Goal: Transaction & Acquisition: Obtain resource

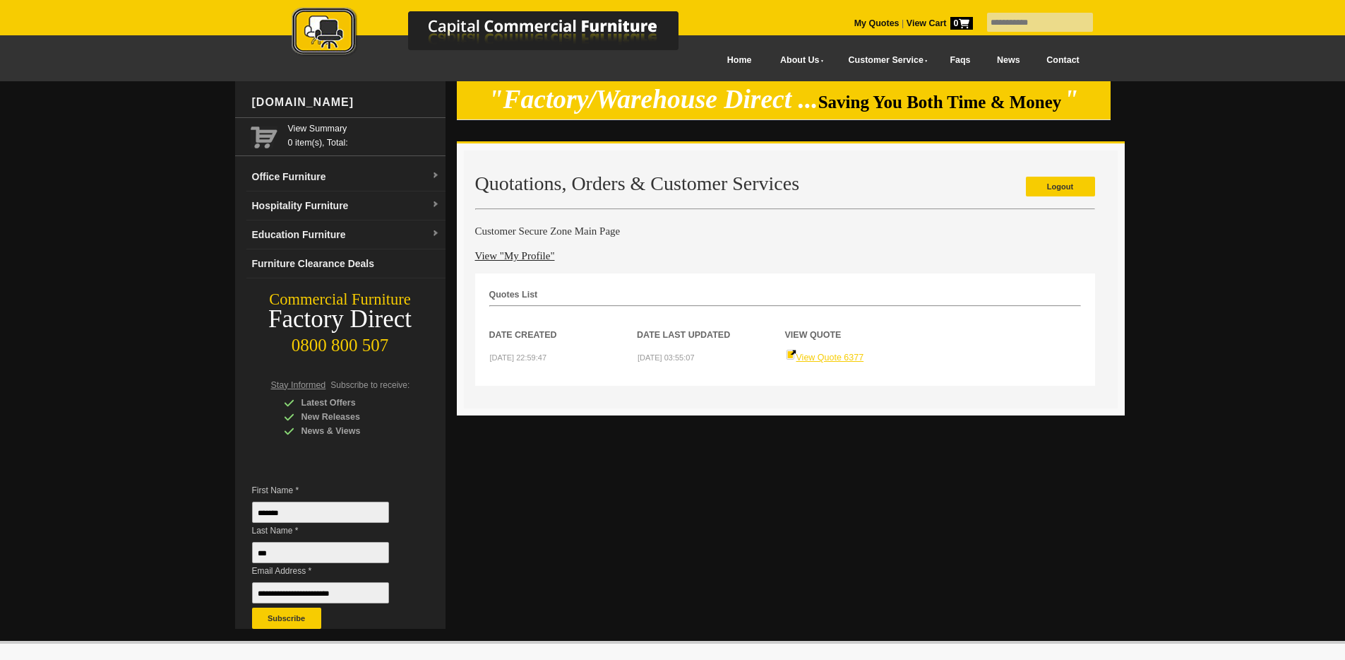
click at [836, 355] on link "View Quote 6377" at bounding box center [825, 357] width 78 height 10
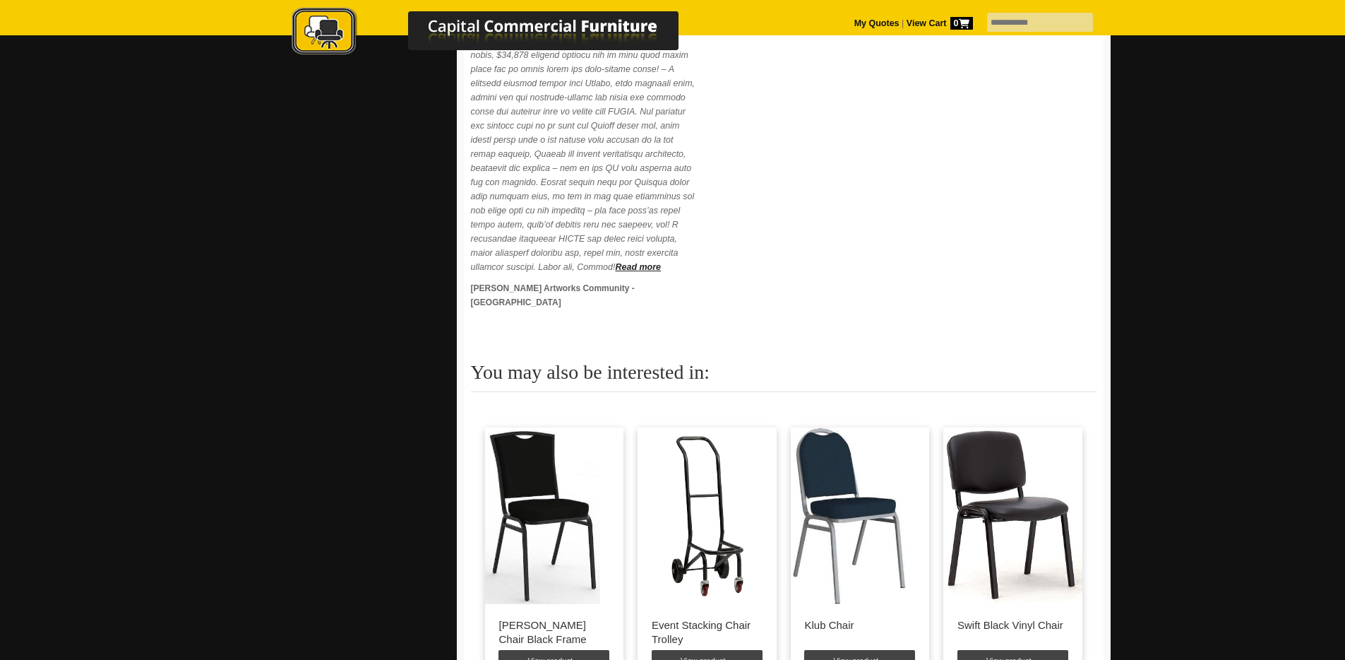
scroll to position [1378, 0]
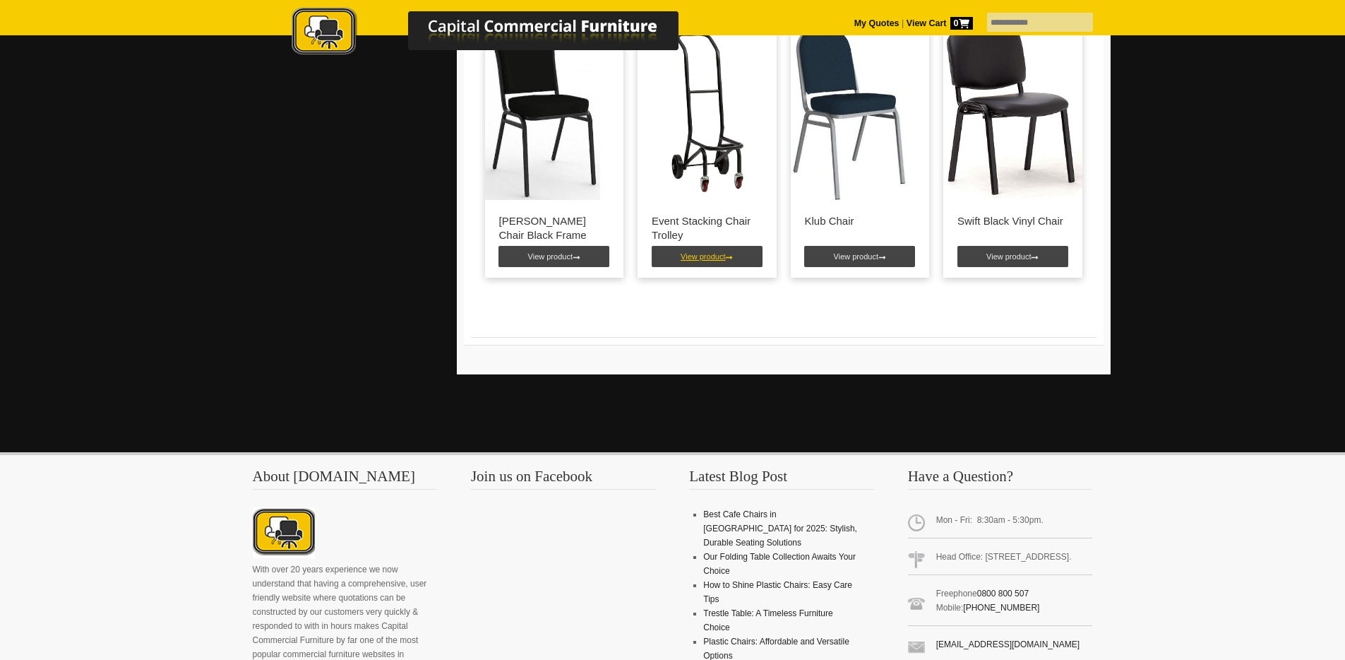
click at [725, 255] on link "View product" at bounding box center [707, 256] width 111 height 21
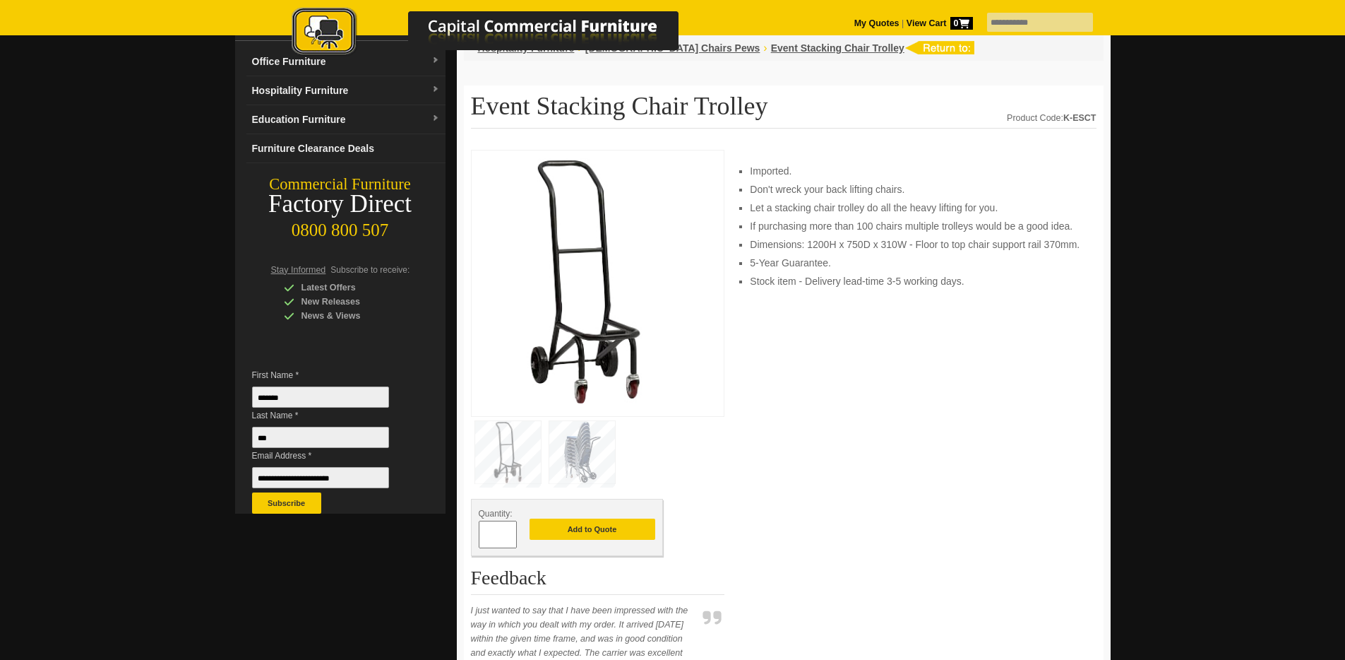
scroll to position [119, 0]
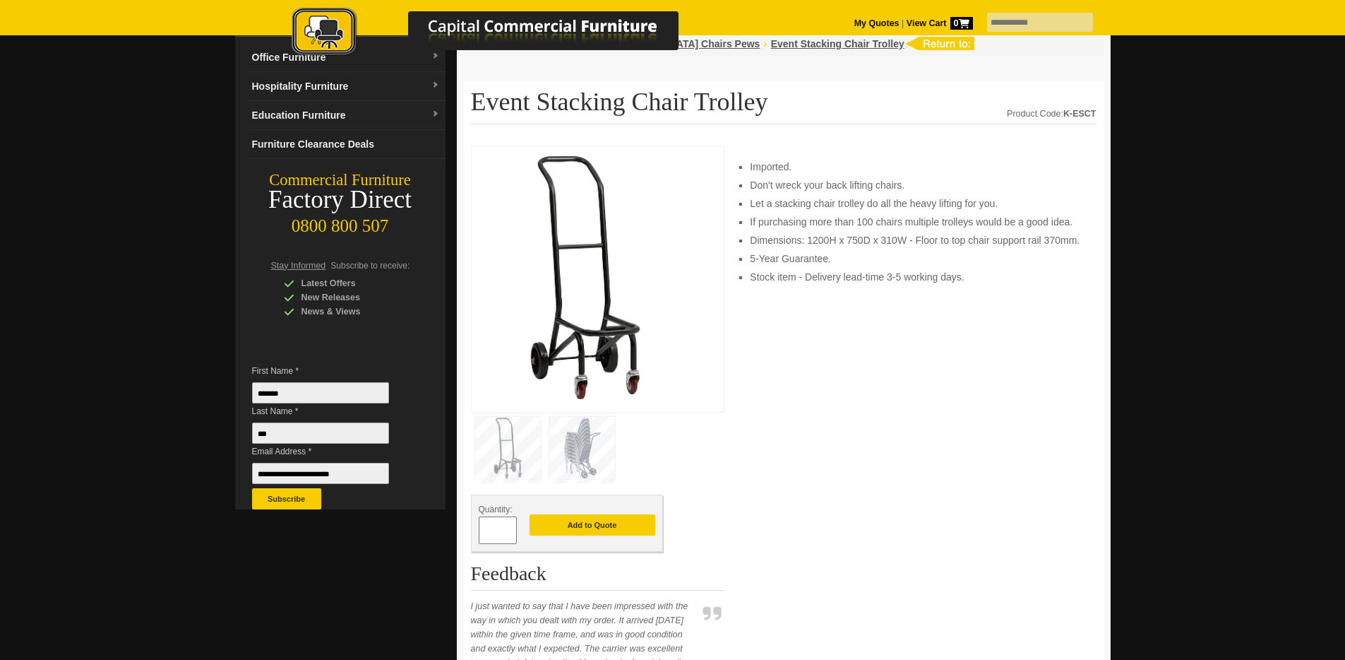
click at [958, 239] on li "Dimensions: 1200H x 750D x 310W - Floor to top chair support rail 370mm." at bounding box center [916, 240] width 332 height 14
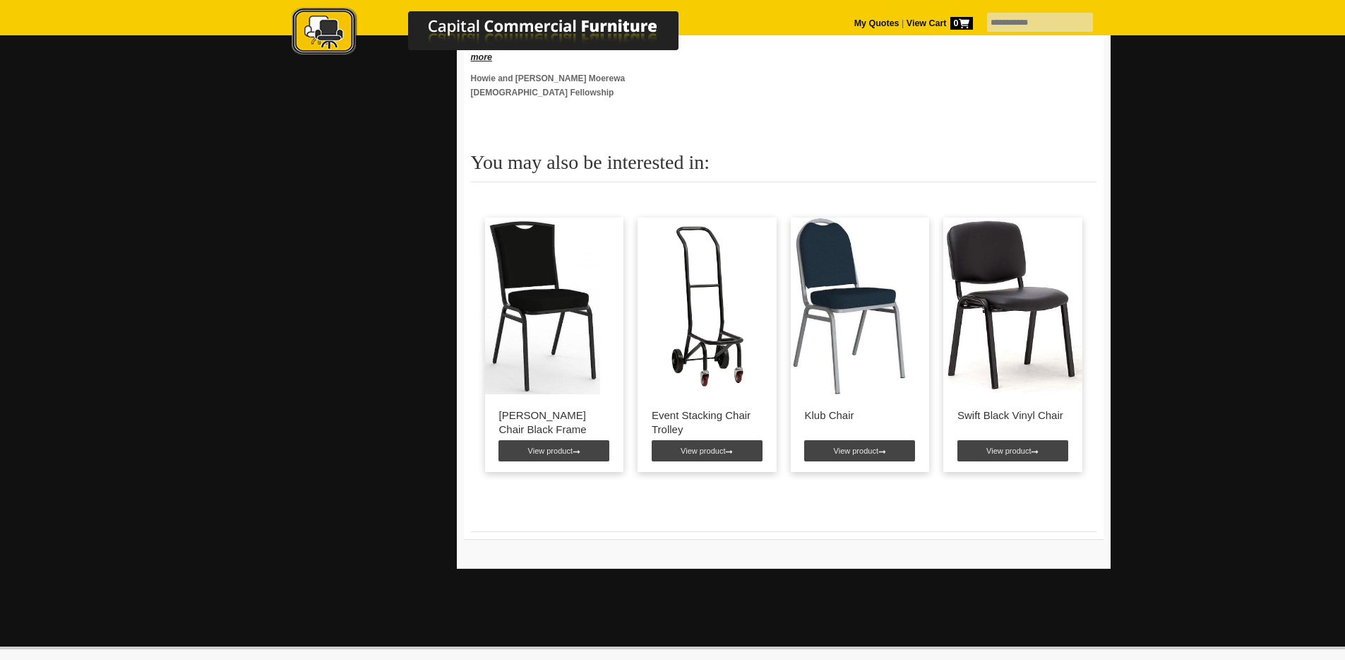
scroll to position [955, 0]
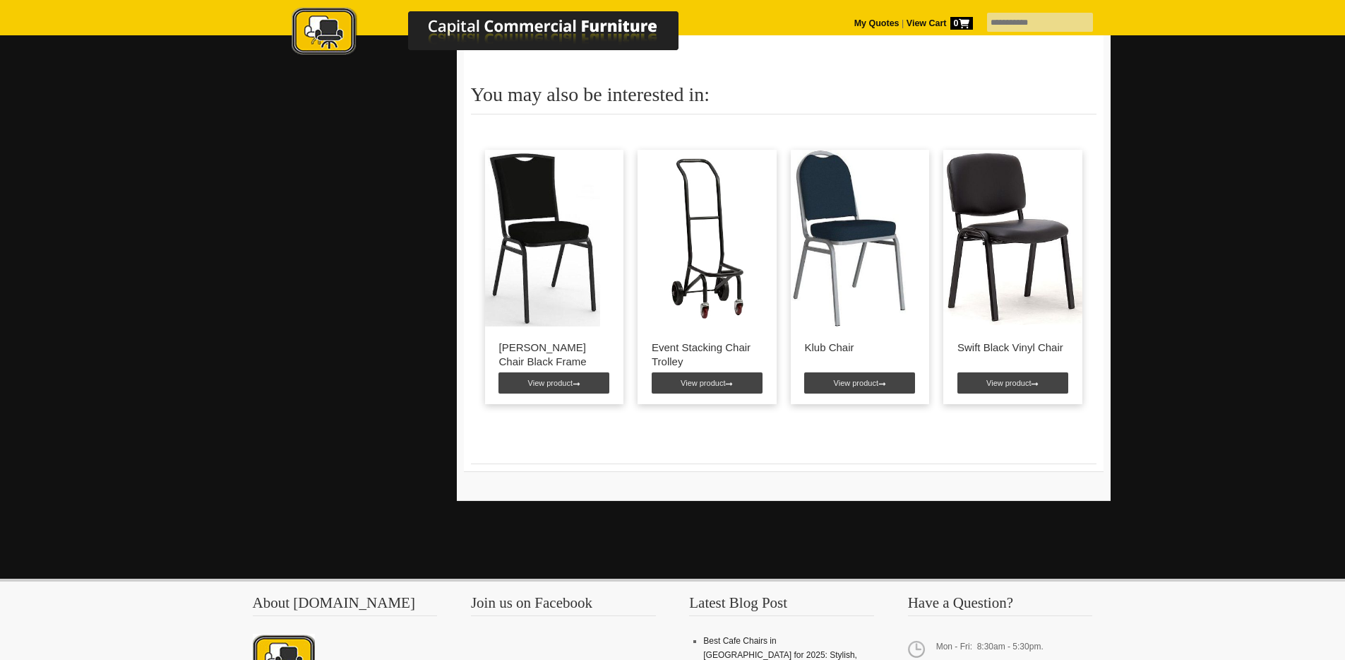
click at [673, 193] on img at bounding box center [707, 238] width 139 height 177
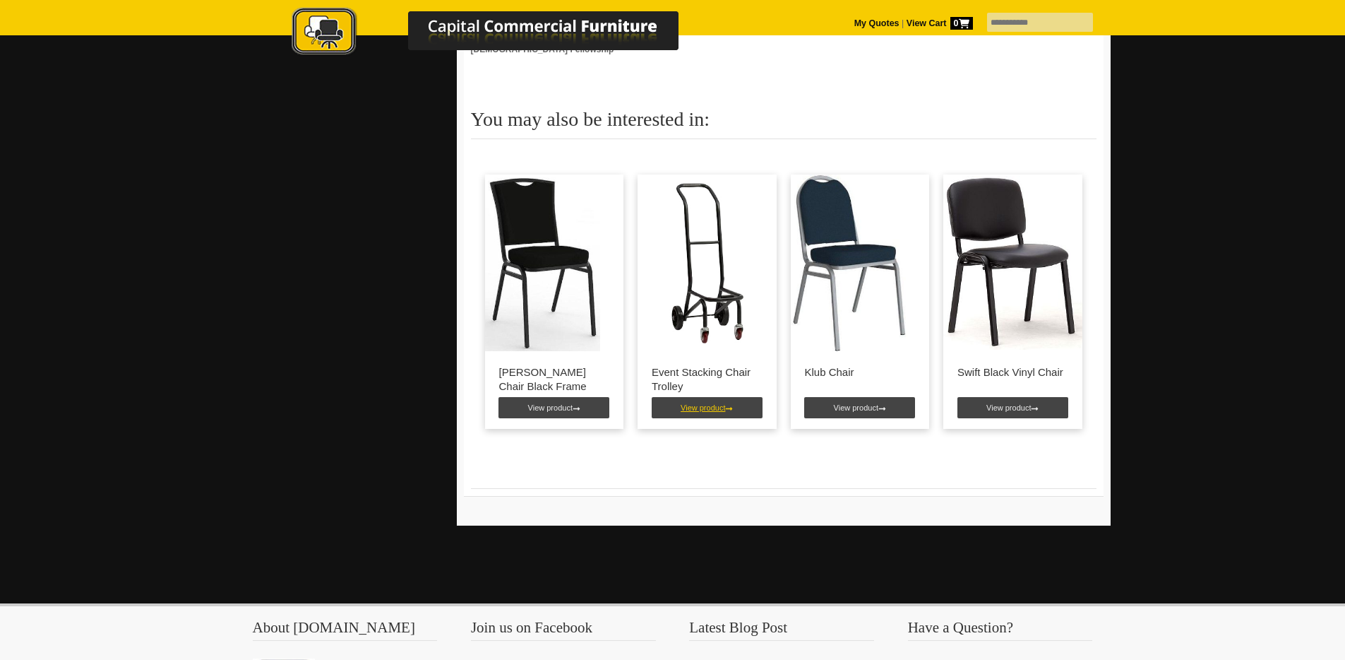
scroll to position [929, 0]
click at [691, 398] on link "View product" at bounding box center [707, 408] width 111 height 21
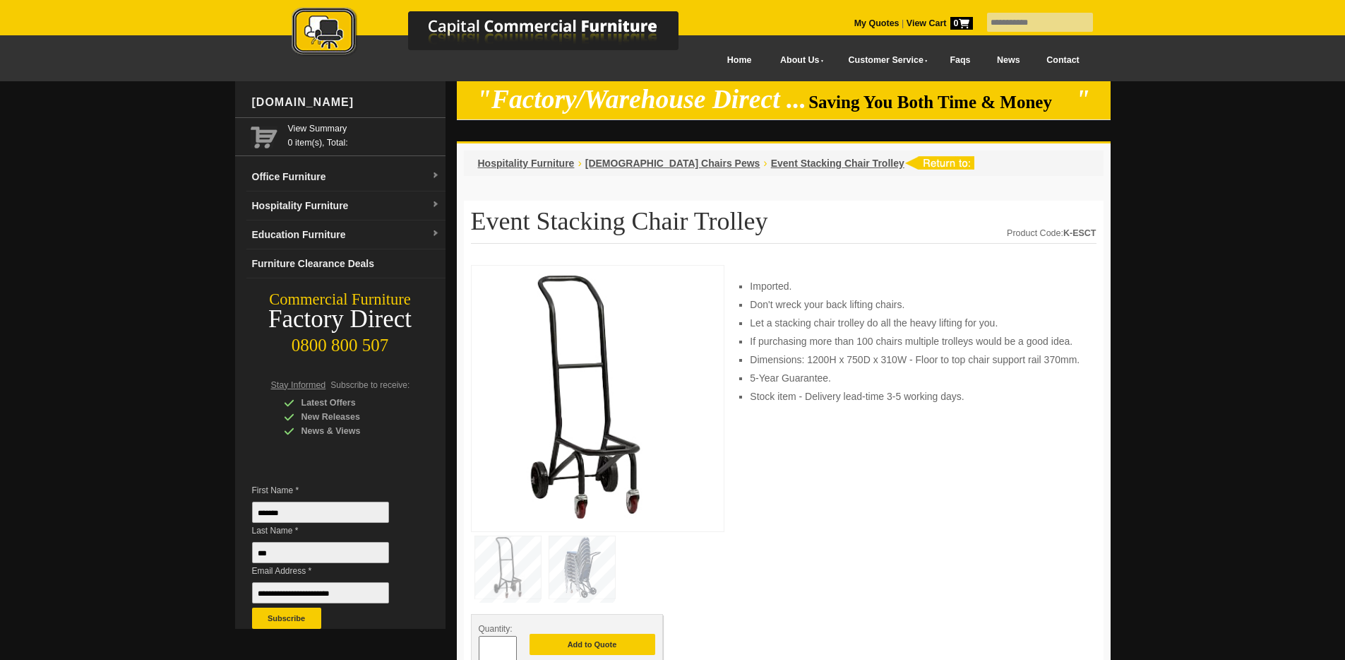
scroll to position [133, 0]
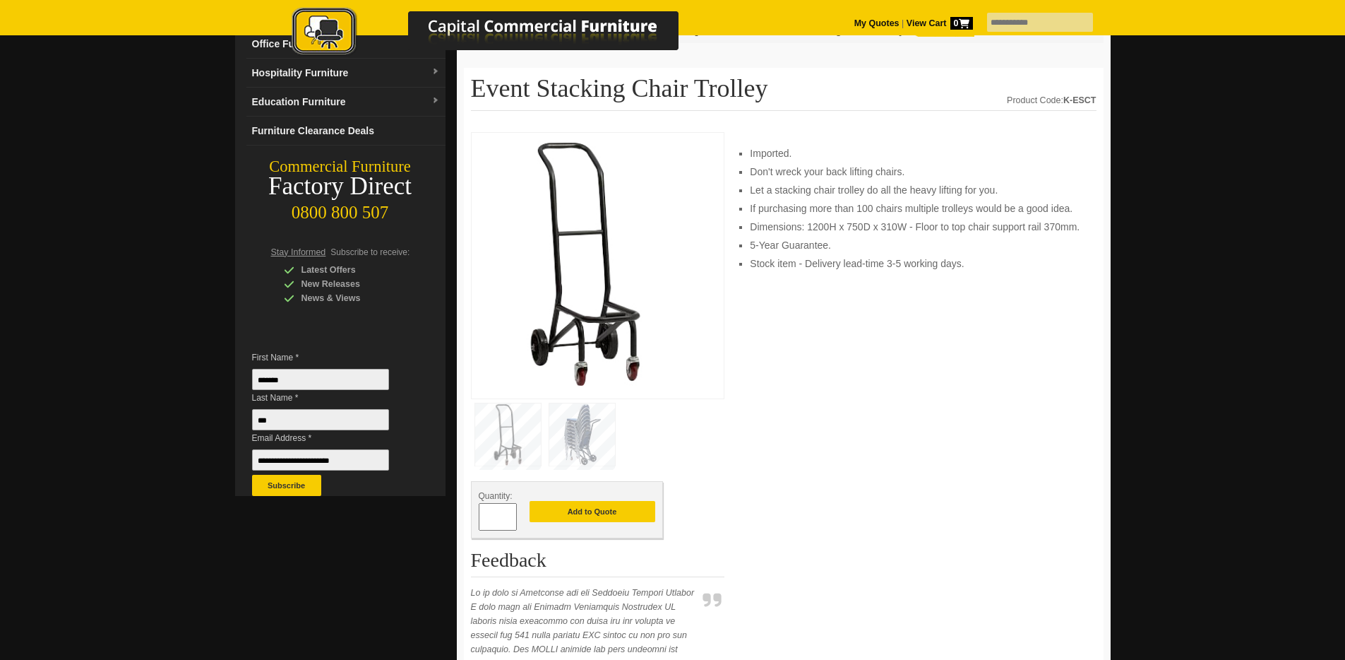
click at [485, 511] on input "*" at bounding box center [498, 517] width 38 height 28
click at [646, 410] on oncord-gallery at bounding box center [598, 434] width 254 height 71
click at [590, 431] on img at bounding box center [582, 434] width 66 height 62
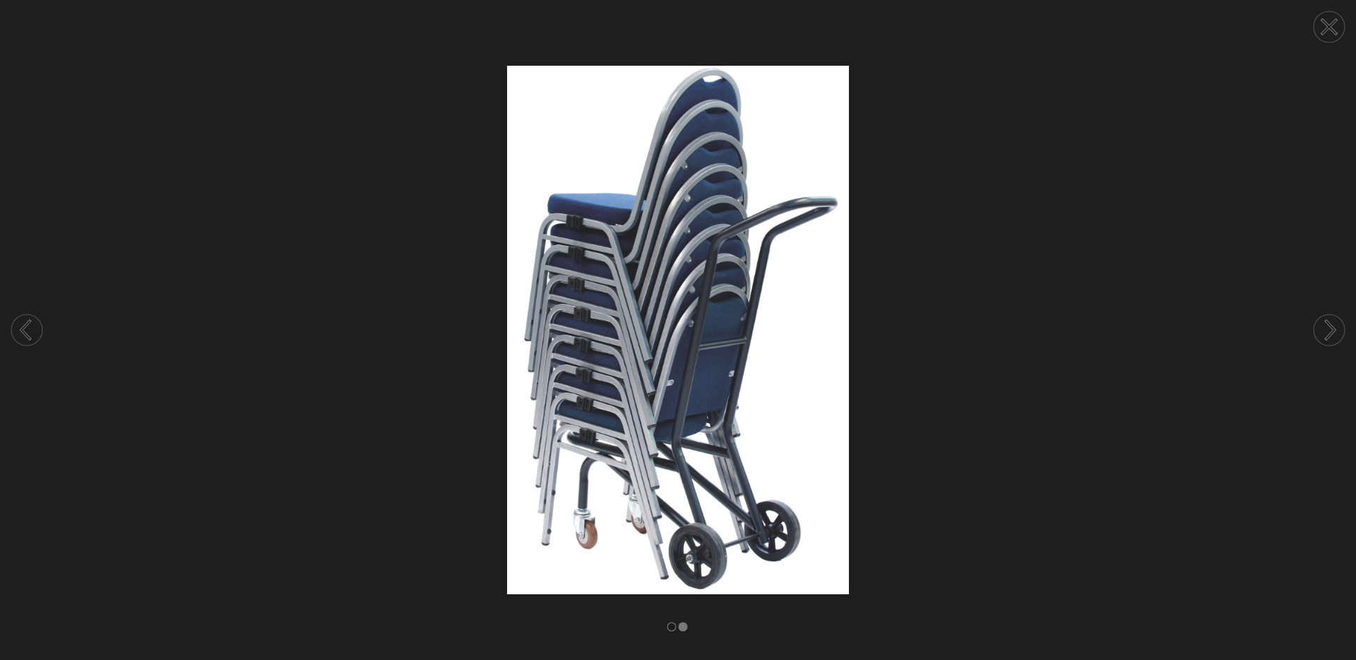
drag, startPoint x: 952, startPoint y: 328, endPoint x: 921, endPoint y: 345, distance: 35.1
click at [952, 328] on img at bounding box center [678, 330] width 1356 height 528
click at [1323, 25] on circle at bounding box center [1329, 26] width 31 height 31
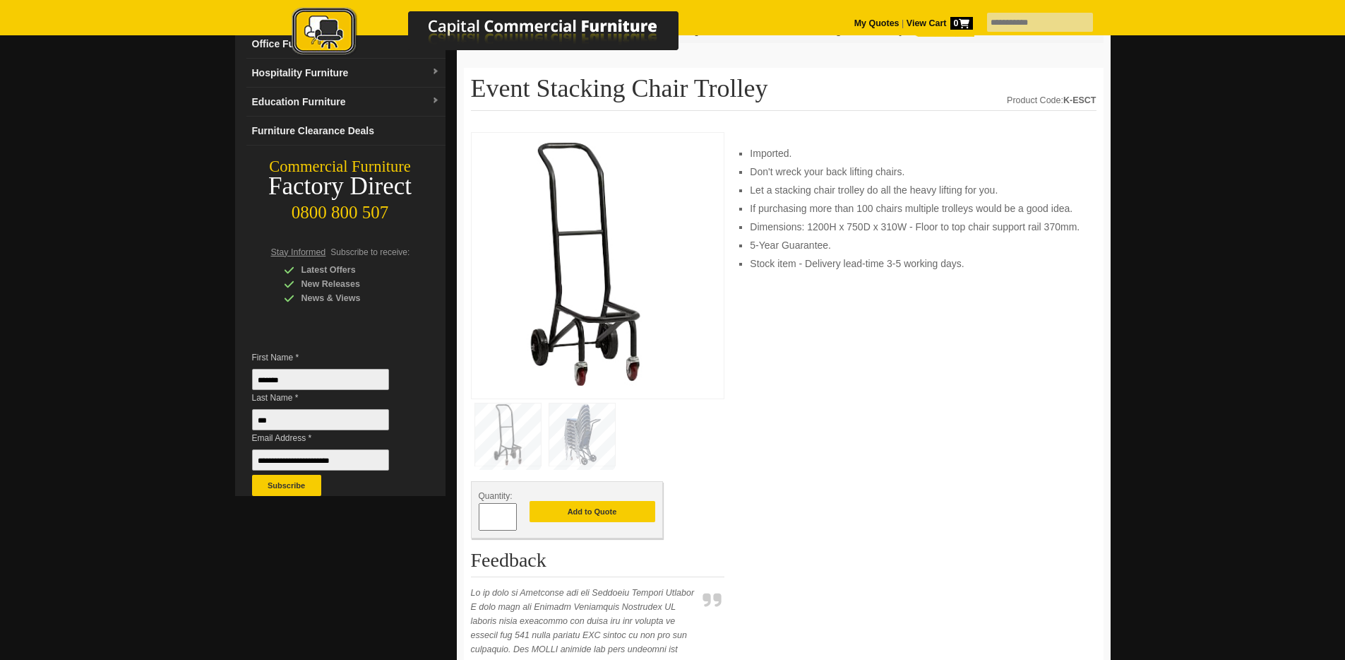
click at [499, 518] on input "*" at bounding box center [498, 517] width 38 height 28
type input "*"
click at [615, 511] on button "Add to Quote" at bounding box center [593, 511] width 126 height 21
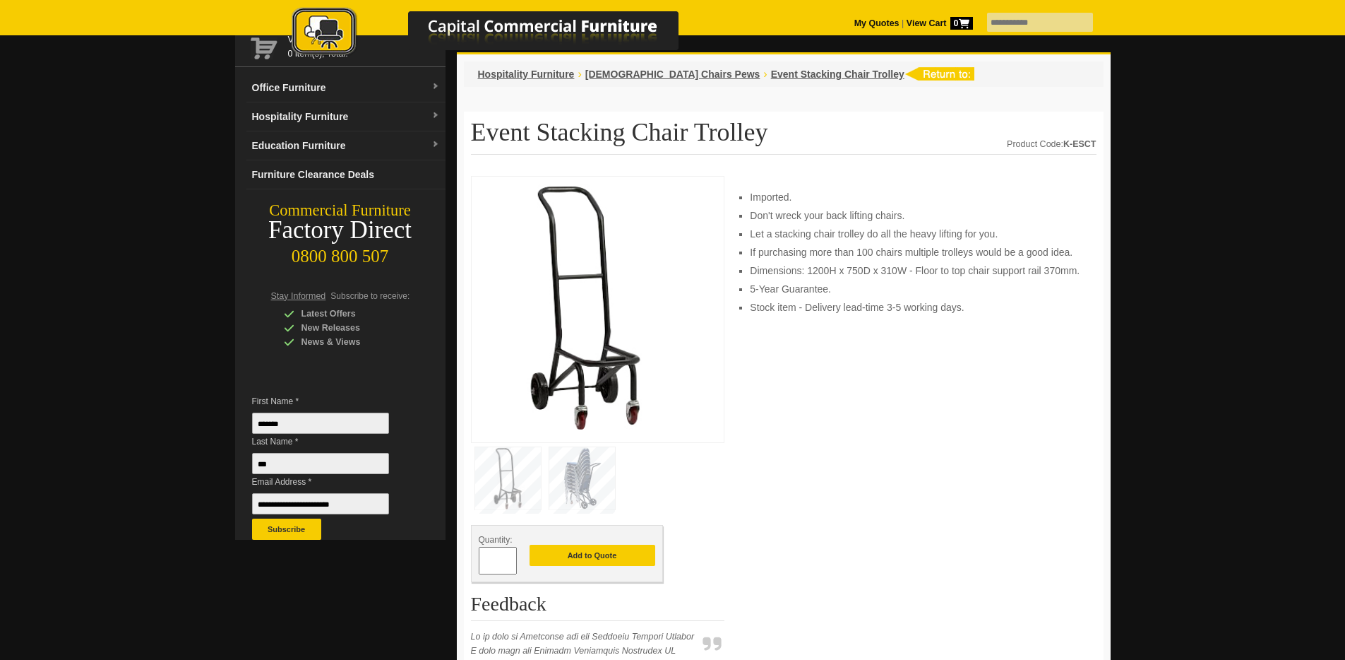
scroll to position [0, 0]
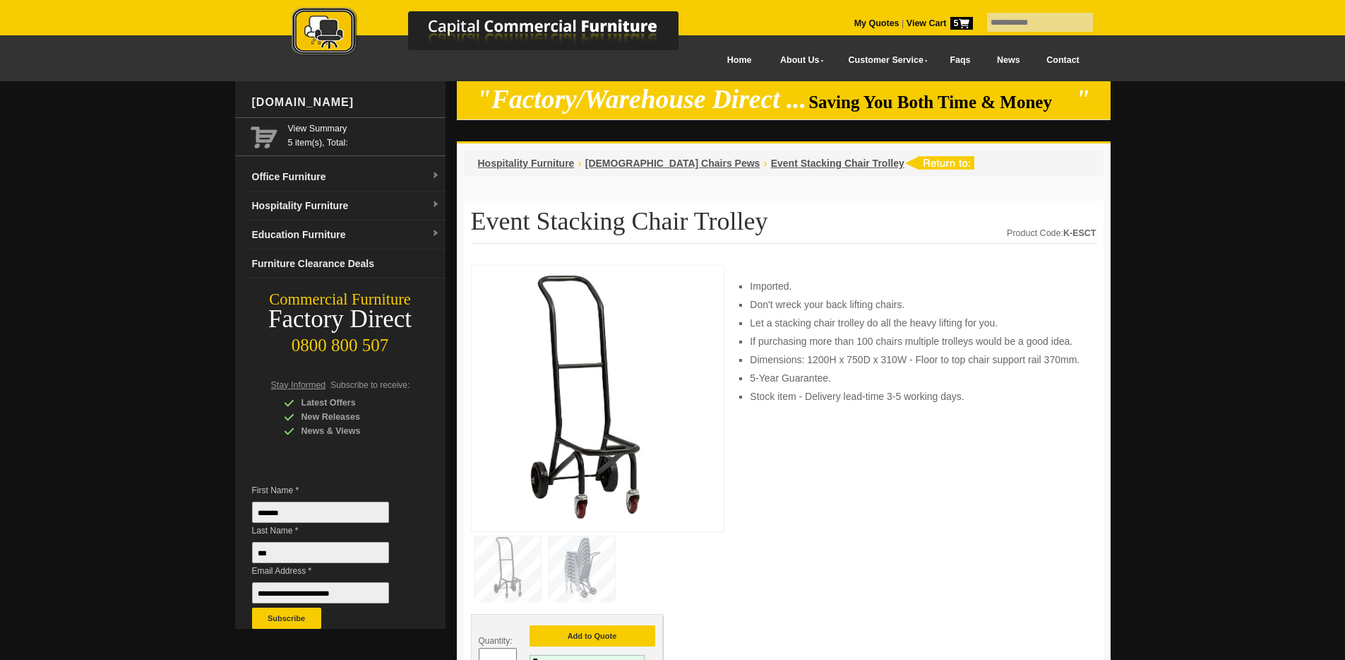
click at [933, 25] on strong "View Cart 5" at bounding box center [940, 23] width 66 height 10
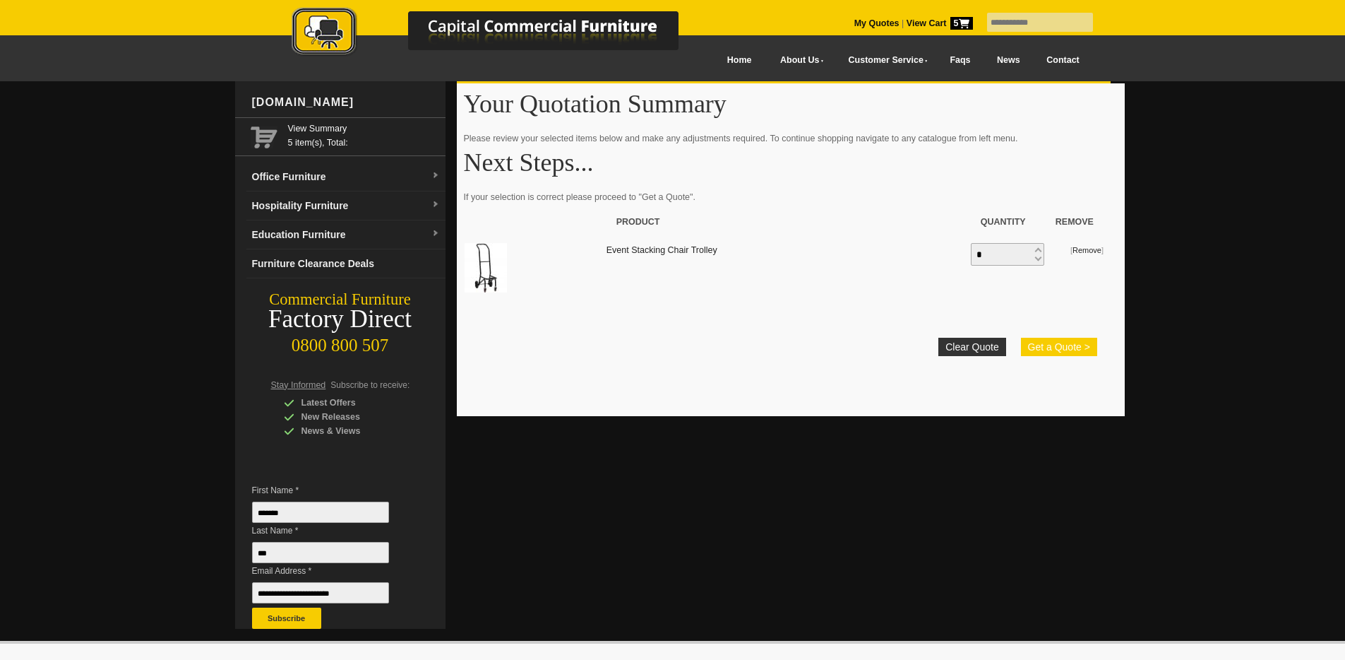
click at [1043, 347] on button "Get a Quote >" at bounding box center [1059, 347] width 76 height 18
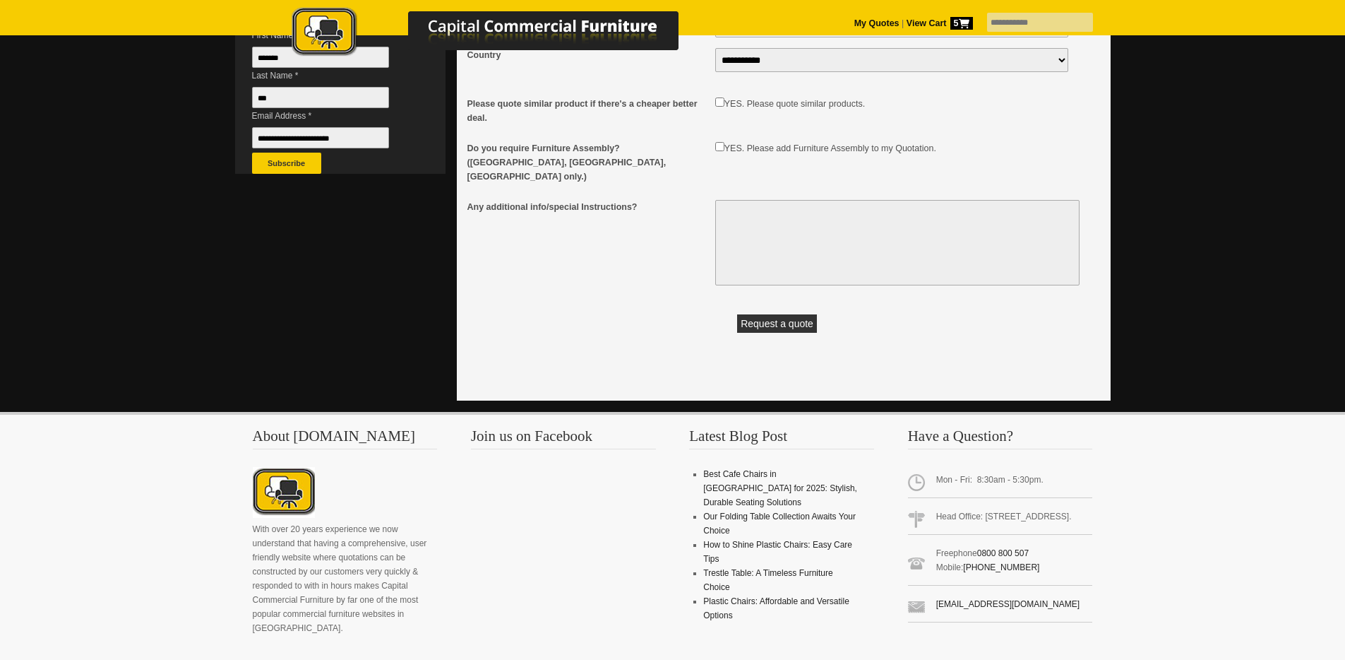
scroll to position [454, 0]
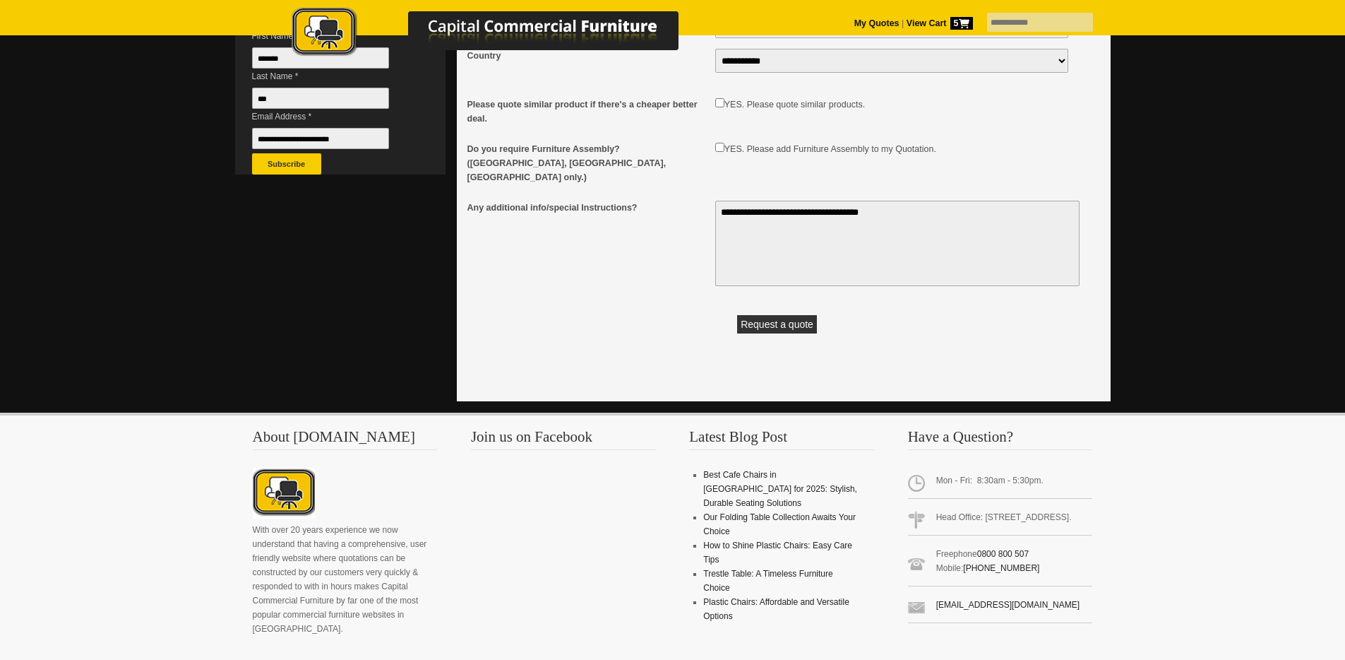
type textarea "**********"
click at [790, 323] on button "Request a quote" at bounding box center [777, 324] width 80 height 18
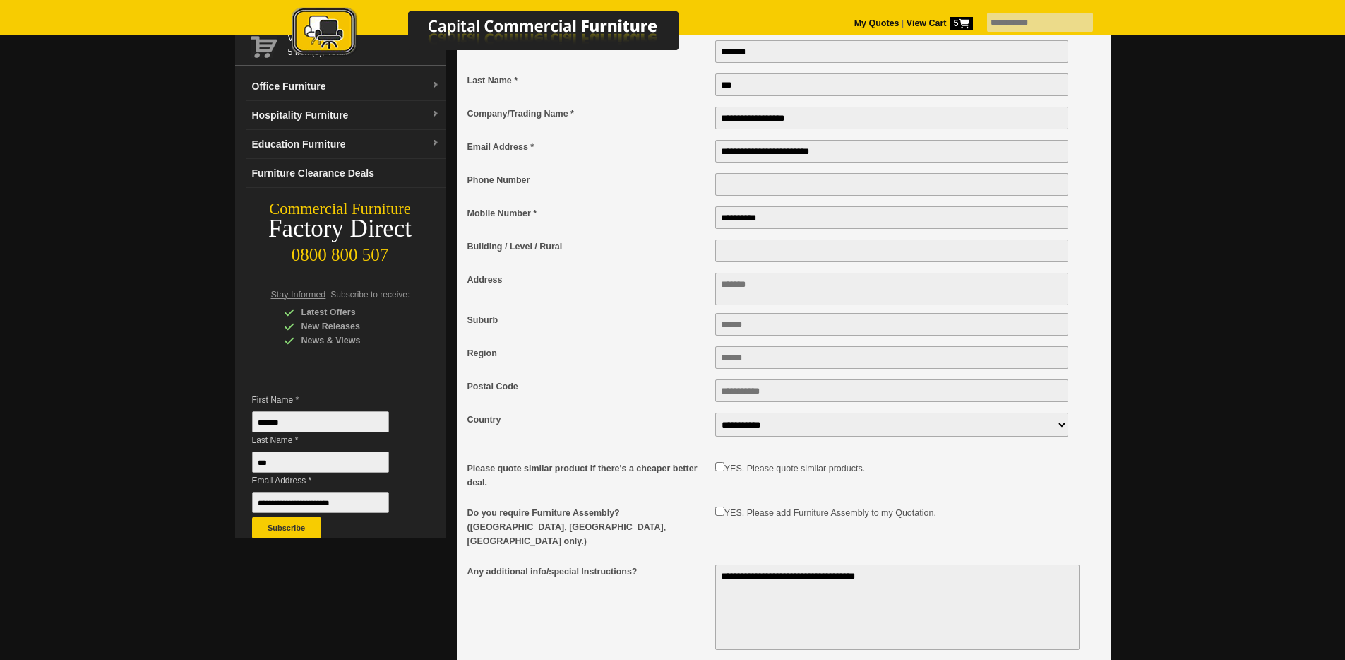
scroll to position [107, 0]
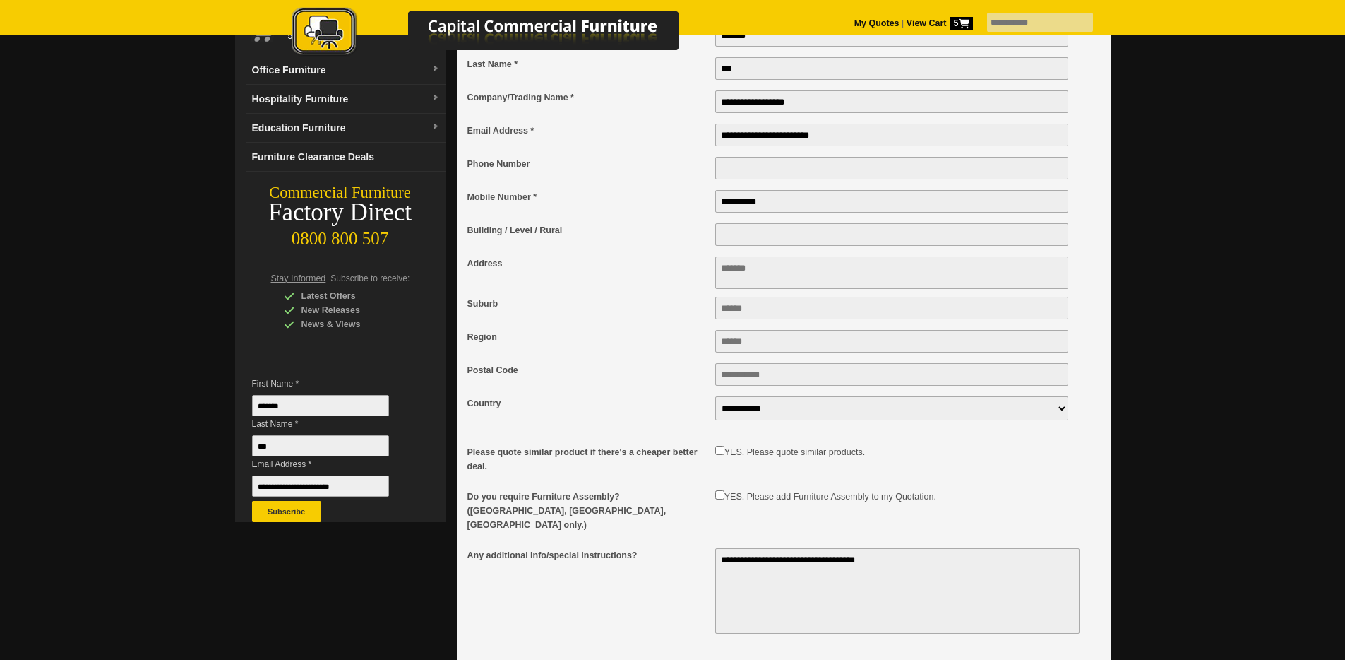
click at [790, 273] on textarea "Address" at bounding box center [892, 272] width 354 height 32
type textarea "**********"
type input "********"
type input "****"
click at [927, 467] on div "YES. Please quote similar products." at bounding box center [901, 458] width 372 height 30
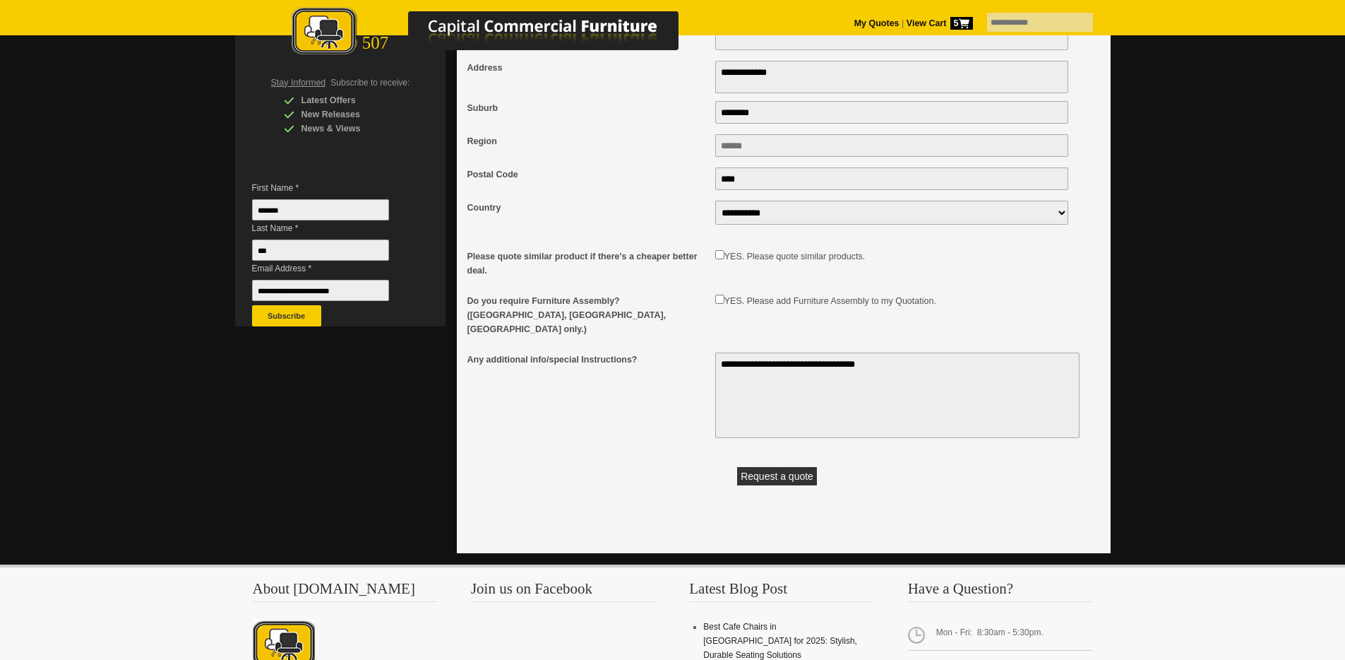
scroll to position [371, 0]
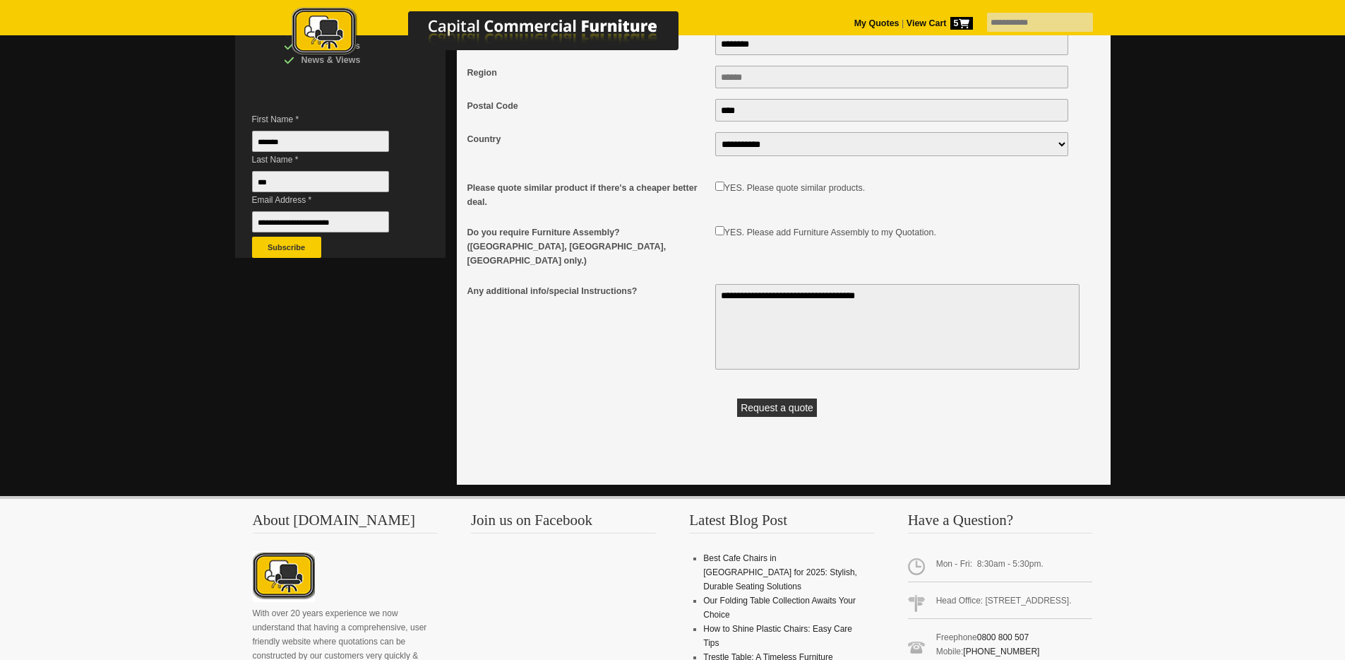
click at [863, 335] on textarea "**********" at bounding box center [897, 326] width 364 height 85
click at [834, 292] on textarea "**********" at bounding box center [897, 326] width 364 height 85
type textarea "**********"
click at [799, 400] on button "Request a quote" at bounding box center [777, 407] width 80 height 18
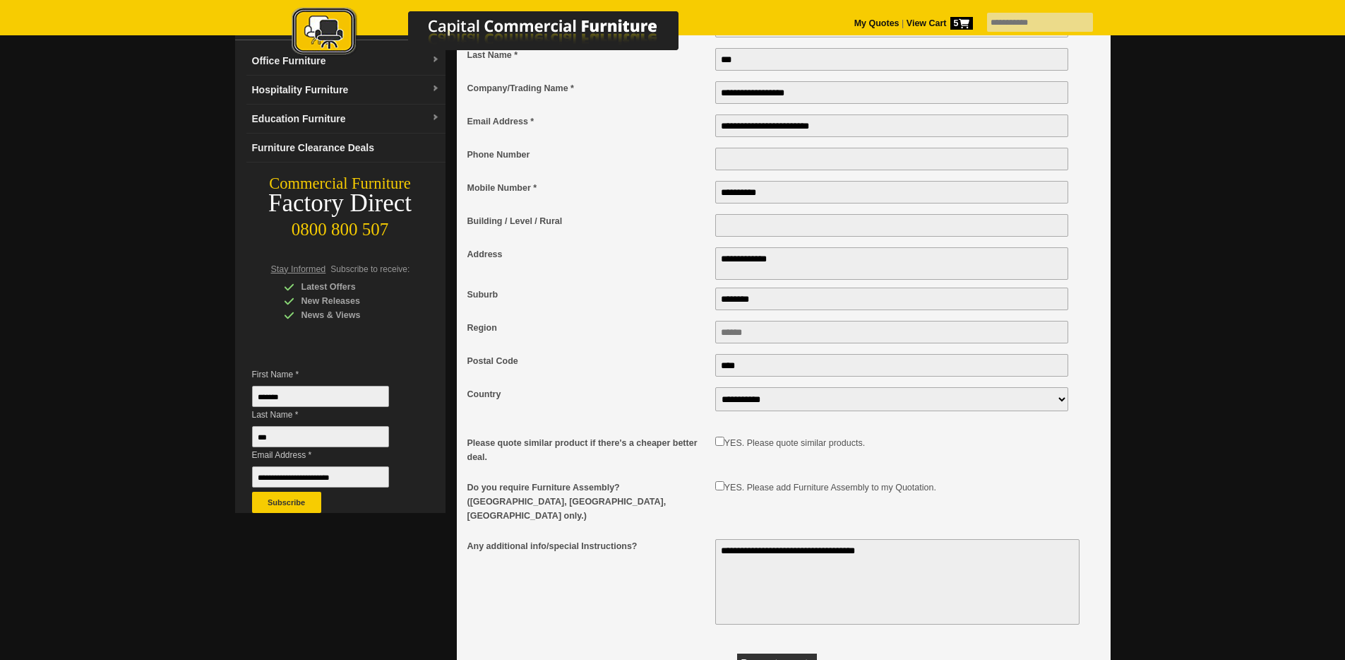
scroll to position [0, 0]
